Goal: Check status: Check status

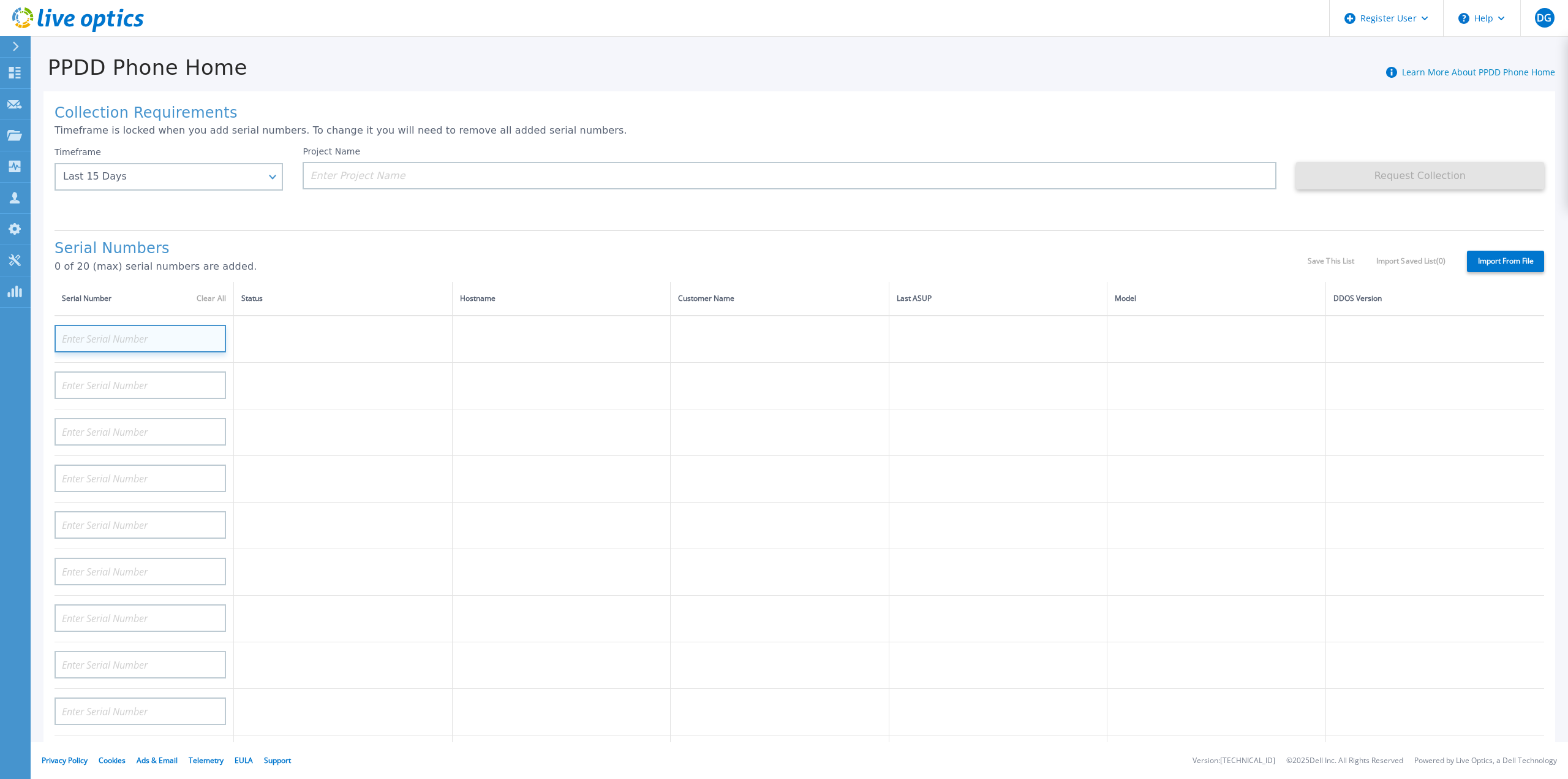
click at [122, 325] on input at bounding box center [140, 338] width 172 height 27
paste input "DE412231477108"
type input "DE412231477108"
click at [273, 179] on div "Timeframe Last 15 Days Last 15 Days Last 2 Months Last 6 Months Last 1 Year Las…" at bounding box center [169, 169] width 229 height 44
click at [275, 178] on div "Timeframe Last 15 Days" at bounding box center [169, 169] width 229 height 44
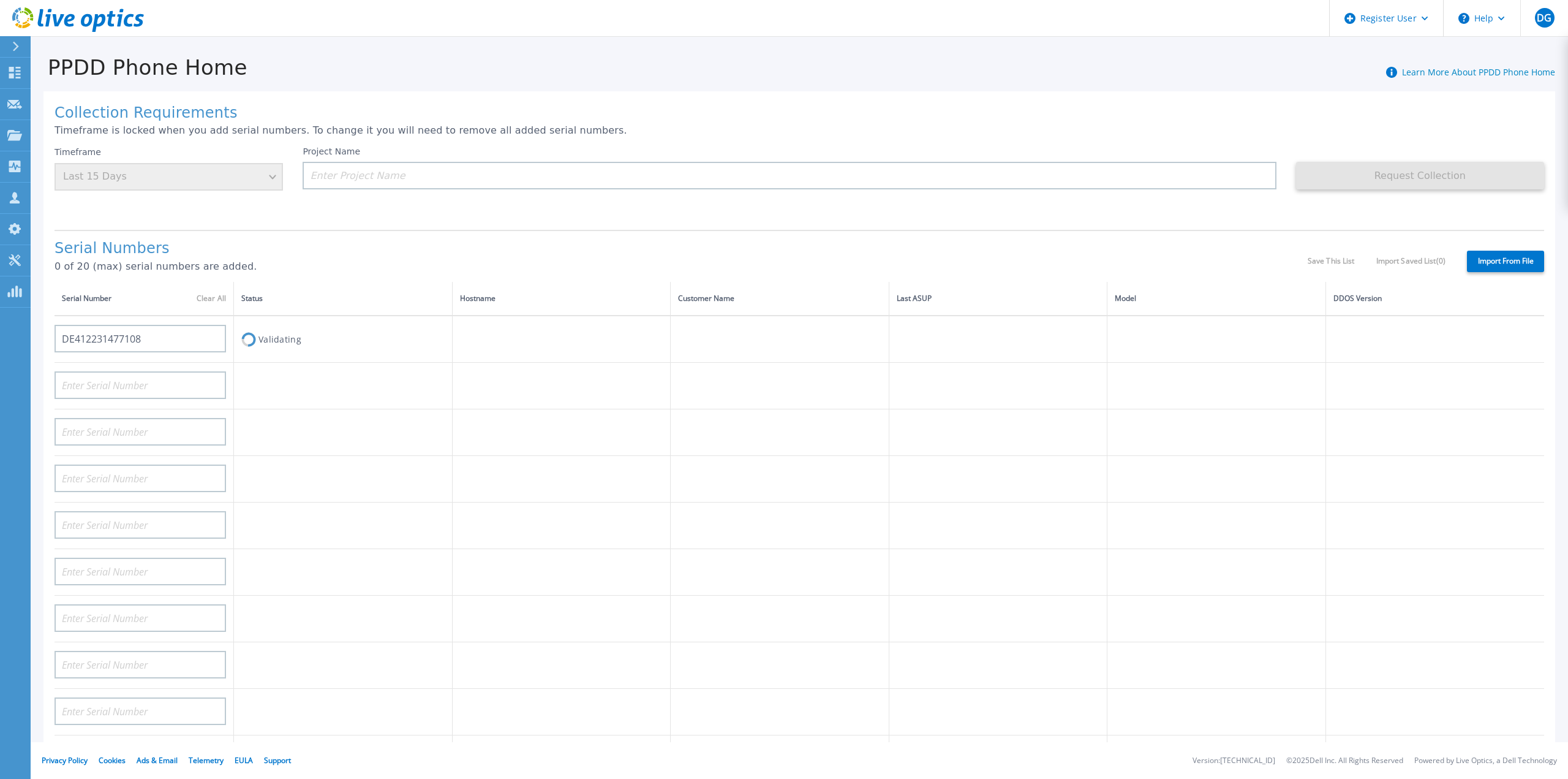
click at [196, 178] on div "Timeframe Last 15 Days" at bounding box center [169, 169] width 229 height 44
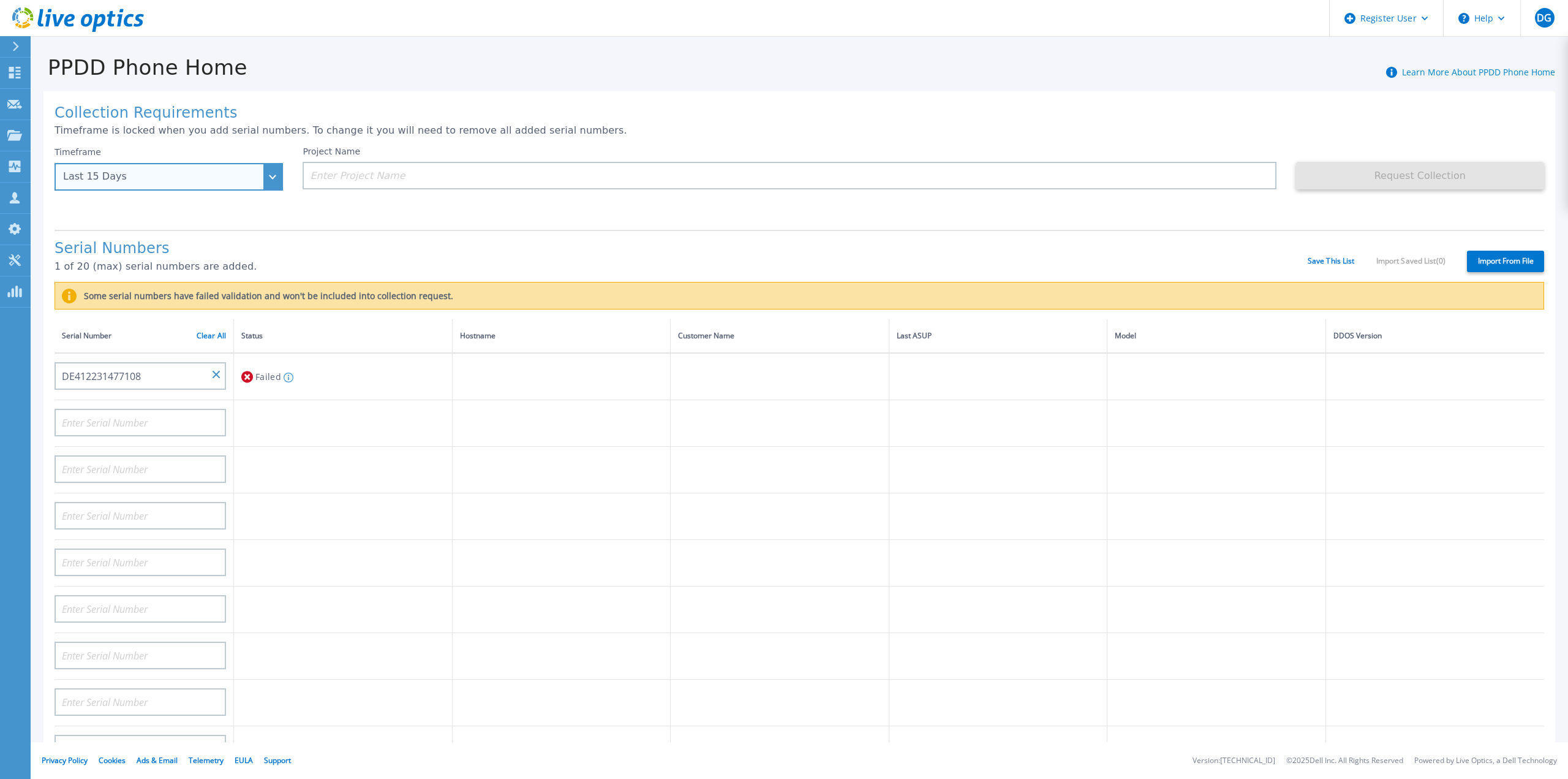
click at [270, 179] on div "Last 15 Days" at bounding box center [169, 176] width 229 height 27
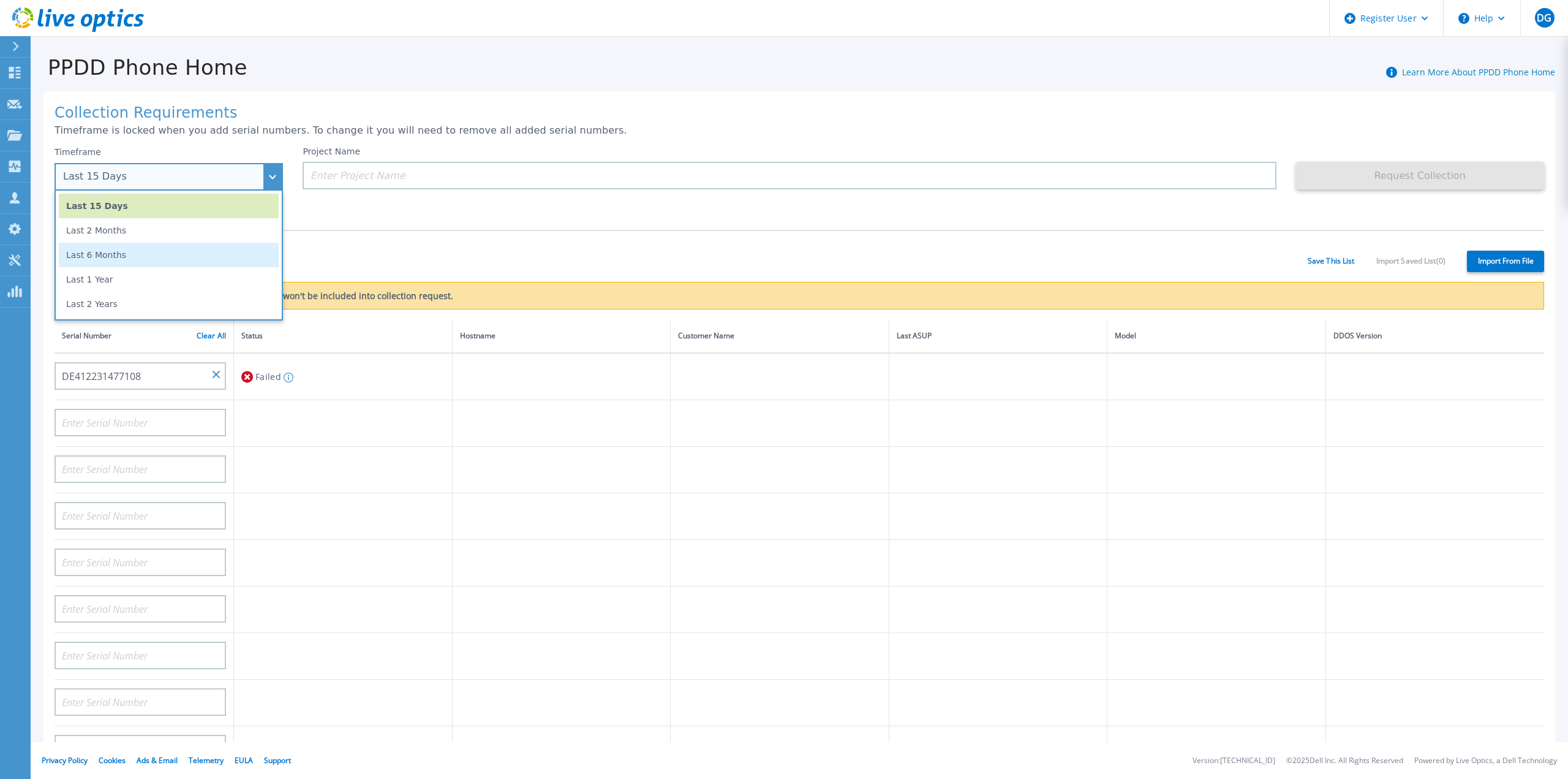
click at [102, 253] on li "Last 6 Months" at bounding box center [169, 254] width 220 height 24
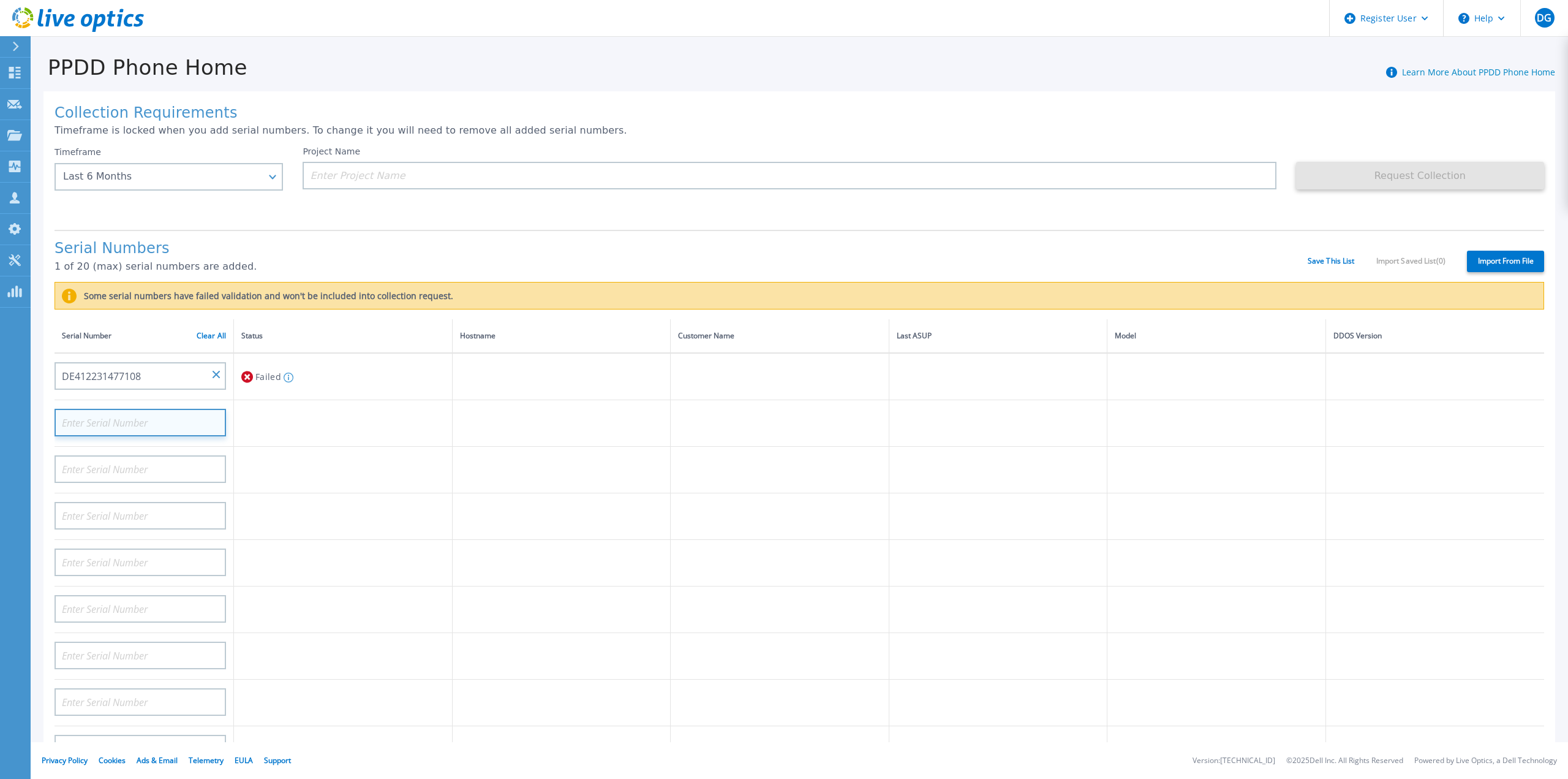
click at [104, 409] on input at bounding box center [140, 422] width 172 height 27
paste input "DE412231373844"
type input "DE412231373844"
click at [423, 205] on div "Project Name" at bounding box center [799, 183] width 993 height 73
click at [137, 455] on input at bounding box center [140, 468] width 172 height 27
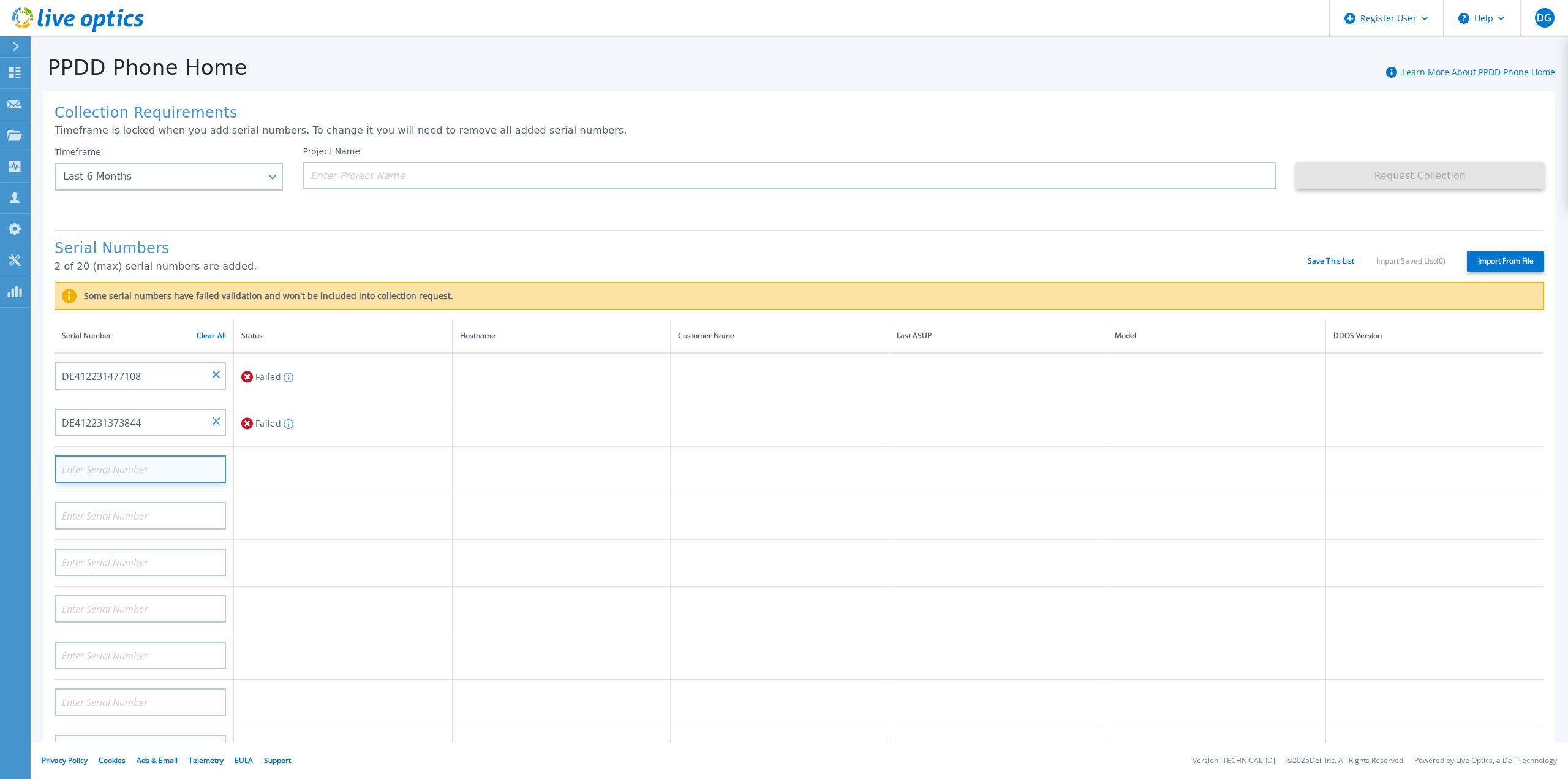
paste input "CKM00194800392"
type input "CKM00194800392"
click at [318, 458] on td at bounding box center [343, 470] width 218 height 47
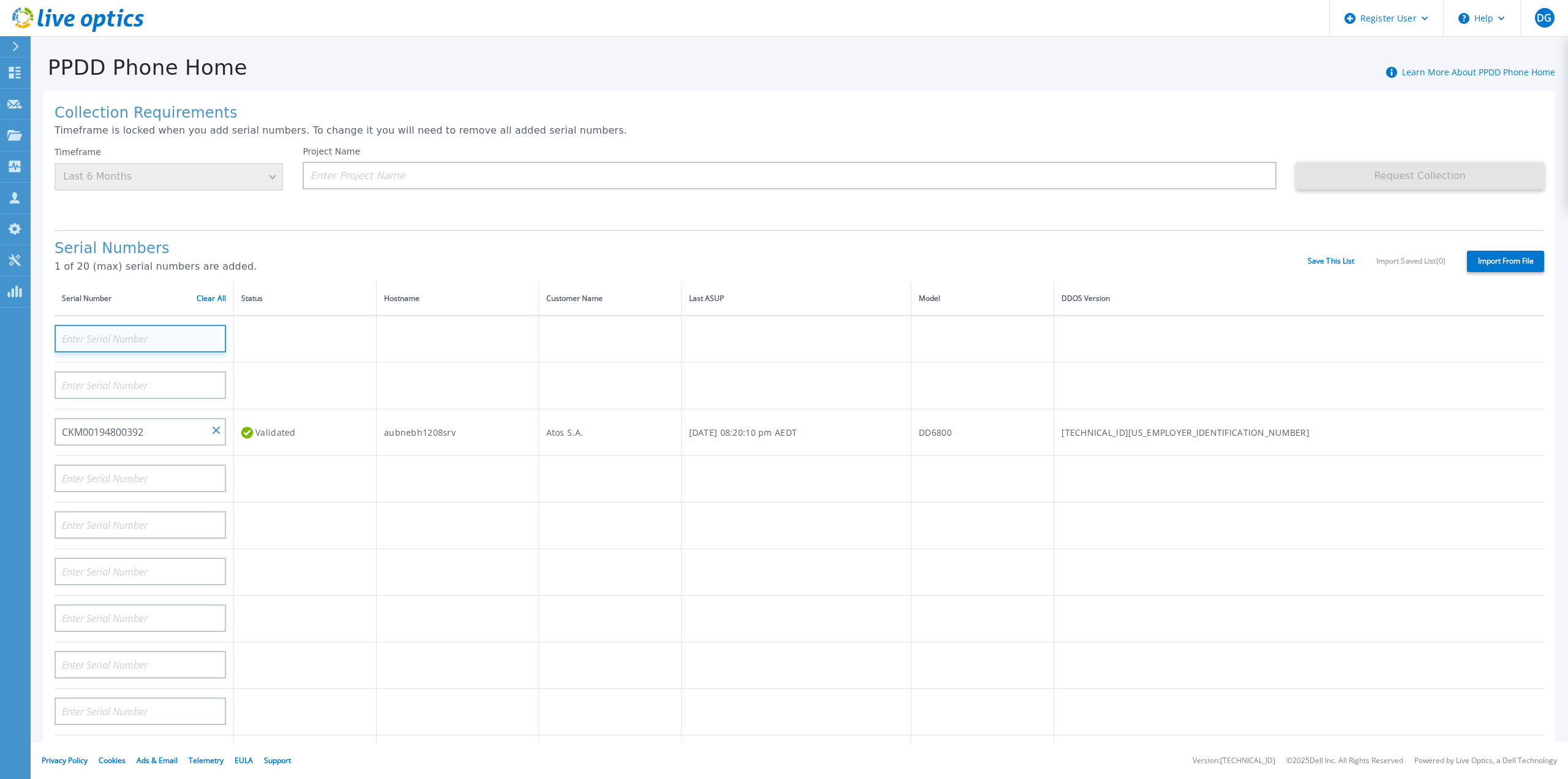
click at [122, 325] on input at bounding box center [140, 338] width 172 height 27
paste input "CKM00194800646"
type input "CKM00194800646"
click at [289, 372] on td at bounding box center [305, 386] width 143 height 47
click at [344, 176] on input at bounding box center [789, 175] width 974 height 27
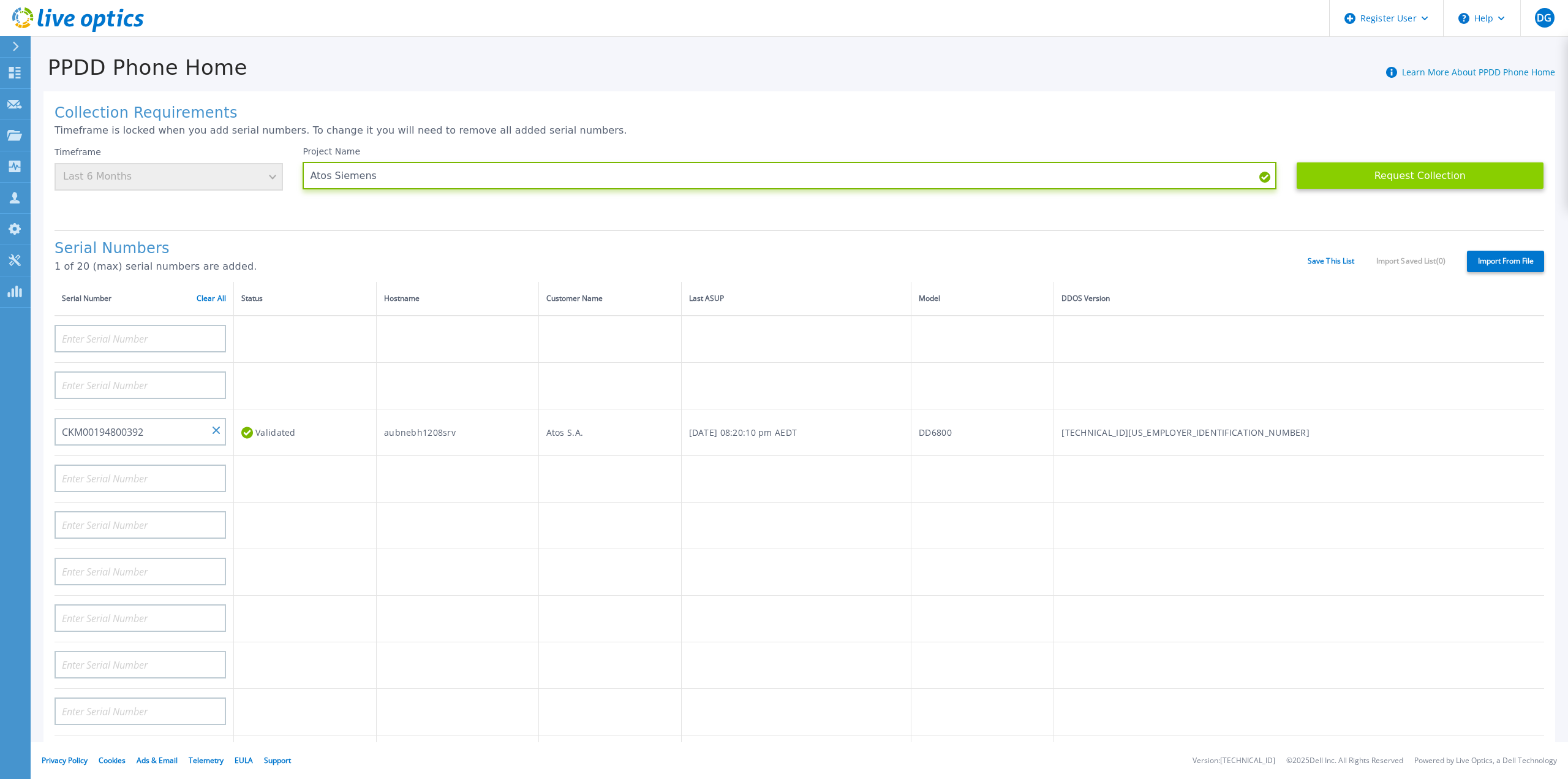
type input "Atos Siemens"
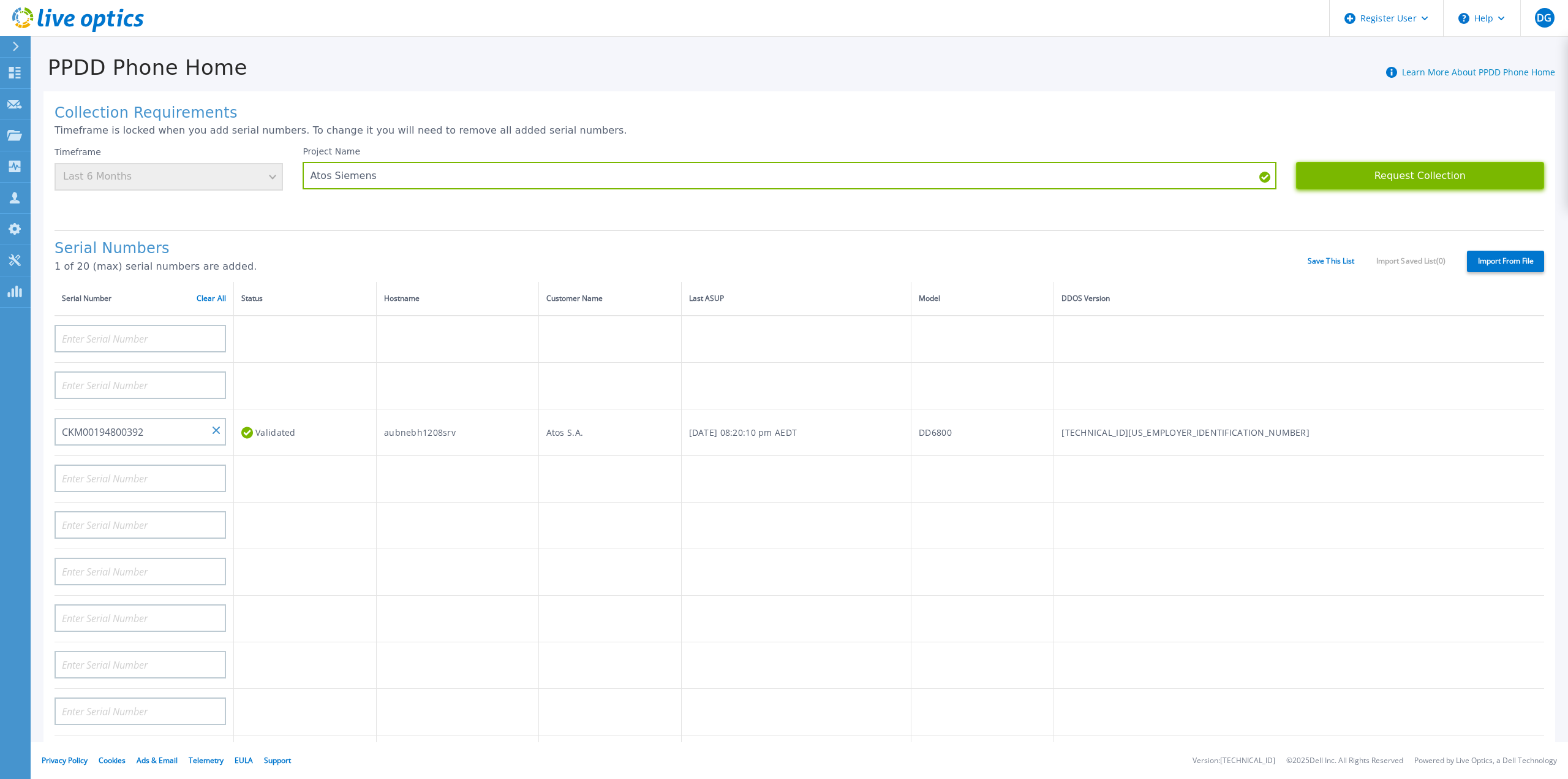
click at [1416, 180] on button "Request Collection" at bounding box center [1421, 175] width 248 height 27
